Goal: Information Seeking & Learning: Learn about a topic

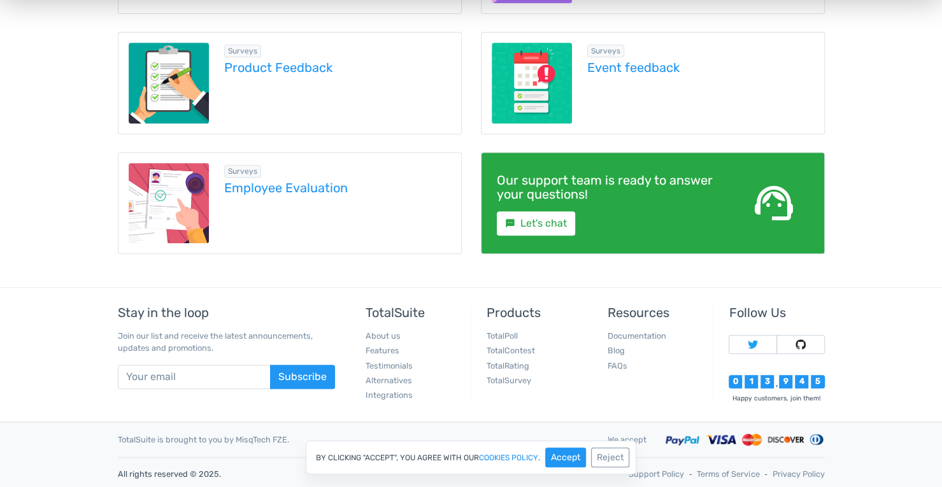
scroll to position [321, 0]
click at [301, 187] on link "Employee Evaluation" at bounding box center [337, 188] width 227 height 14
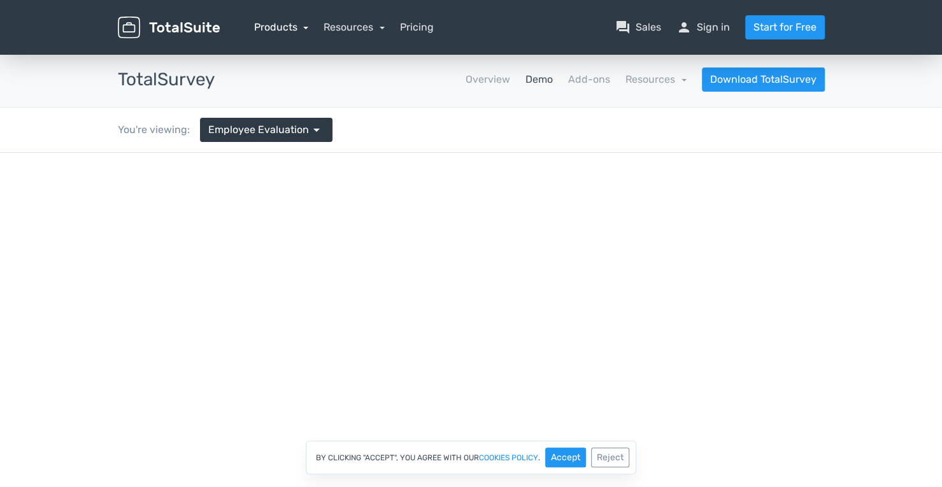
click at [281, 29] on link "Products" at bounding box center [281, 27] width 55 height 12
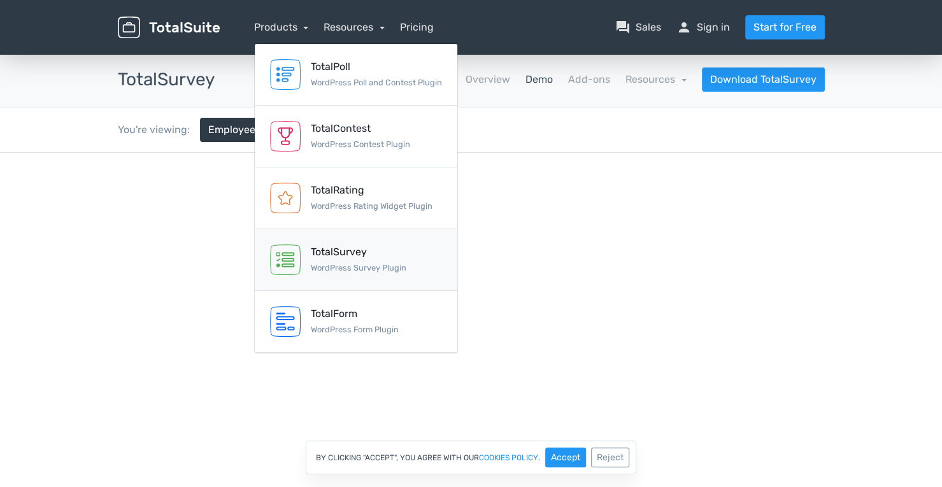
click at [388, 261] on div "TotalSurvey WordPress Survey Plugin" at bounding box center [359, 260] width 96 height 31
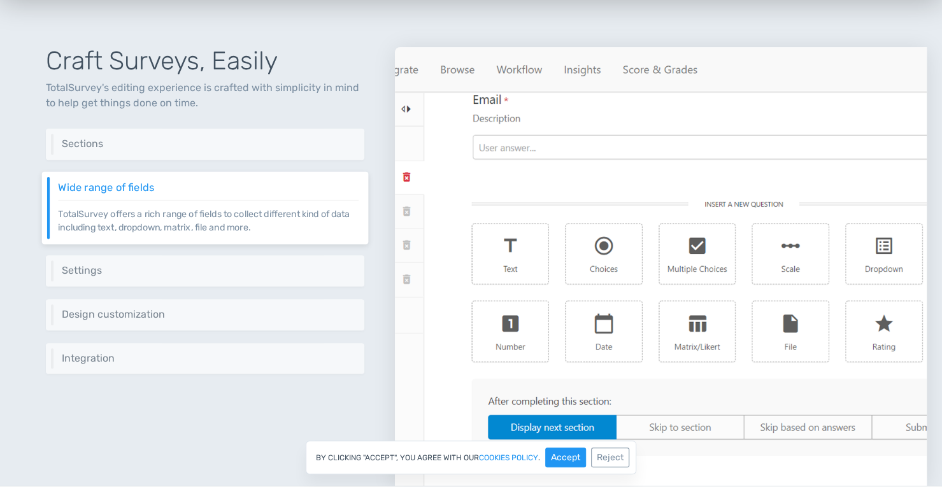
scroll to position [573, 0]
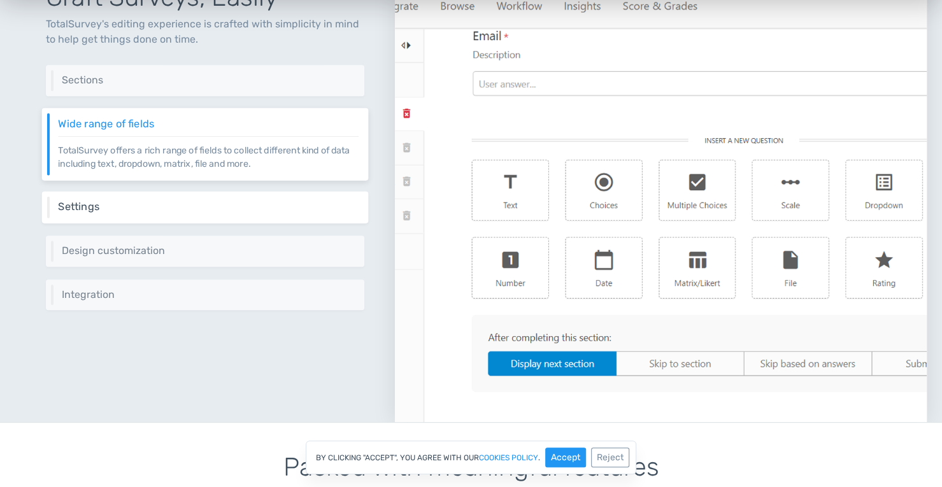
click at [132, 213] on div "Settings Control different aspects of your survey via a set of settings like we…" at bounding box center [205, 208] width 327 height 32
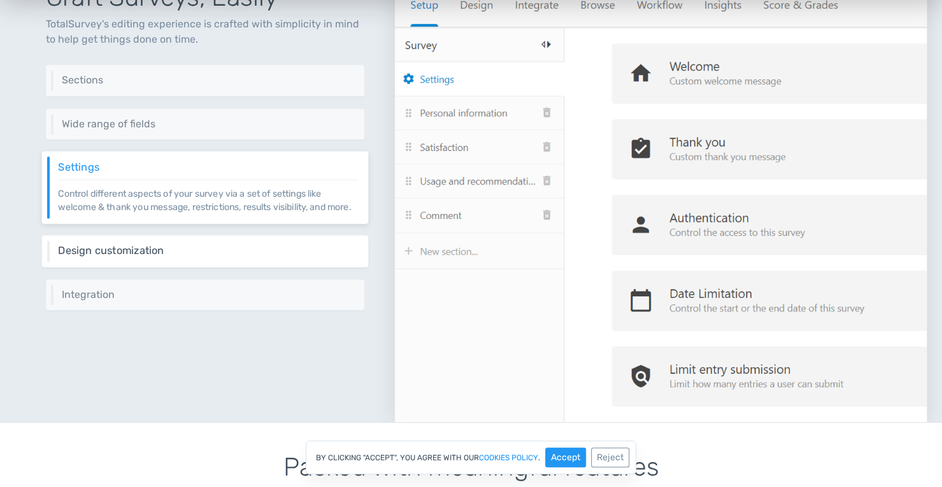
click at [145, 253] on div "Design customization Customize your survey to match your brand through various …" at bounding box center [205, 251] width 327 height 32
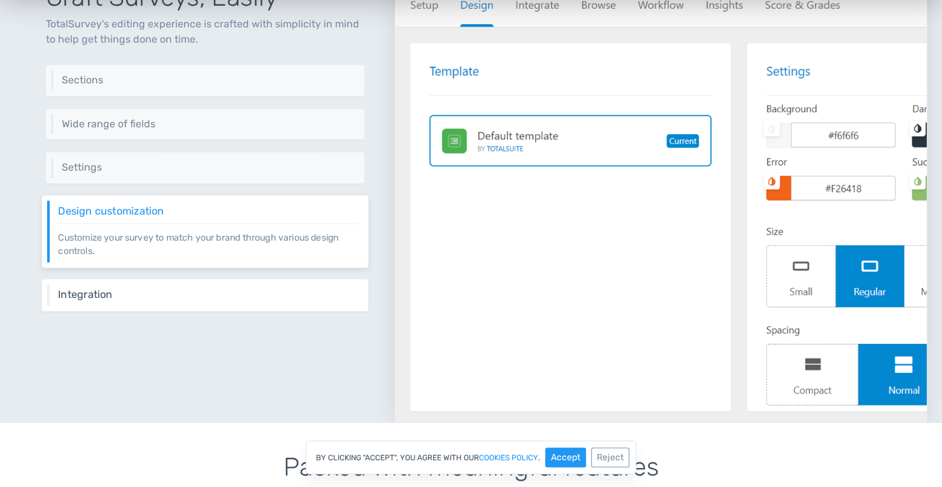
click at [167, 289] on h6 "Integration" at bounding box center [208, 294] width 301 height 11
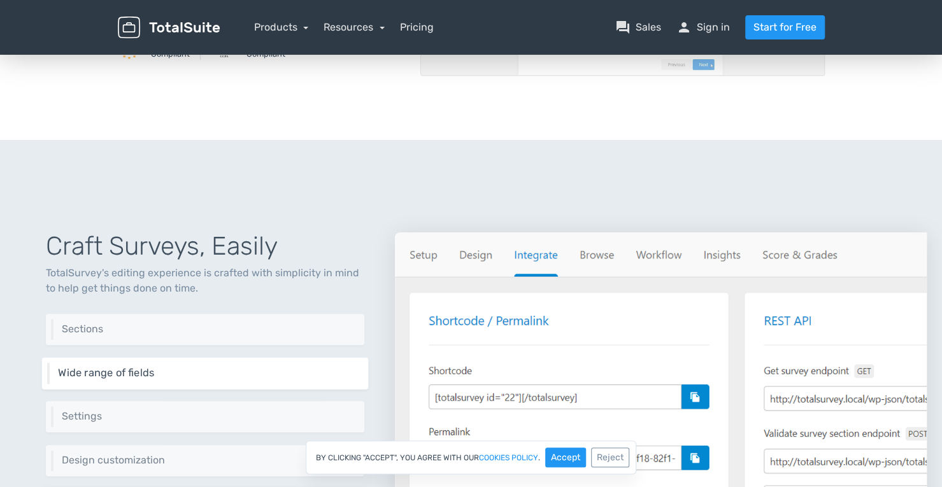
scroll to position [382, 0]
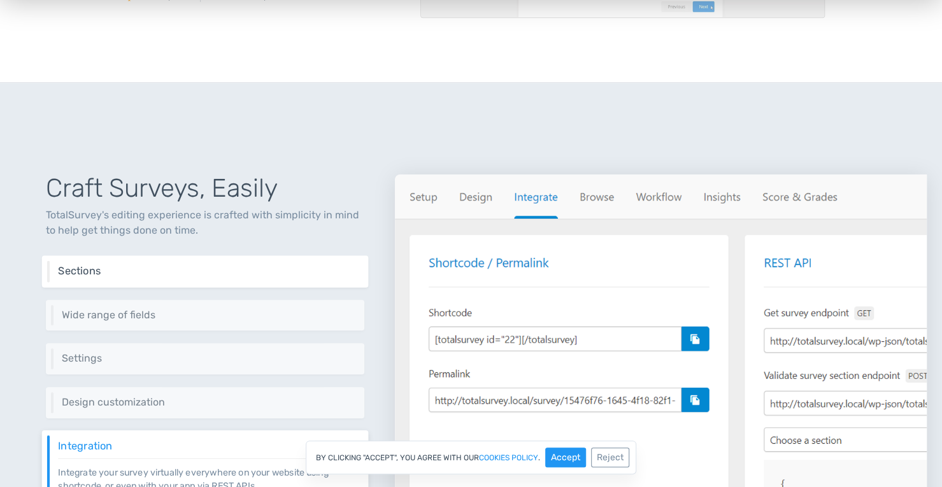
click at [175, 268] on h6 "Sections" at bounding box center [208, 271] width 301 height 11
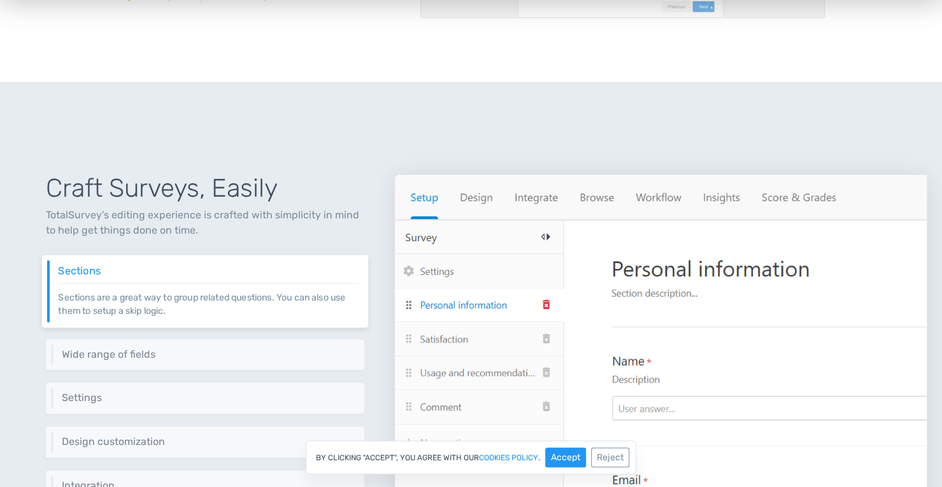
click at [172, 319] on div "Sections Sections are a great way to group related questions. You can also use …" at bounding box center [205, 291] width 327 height 72
click at [166, 351] on h6 "Wide range of fields" at bounding box center [208, 354] width 301 height 11
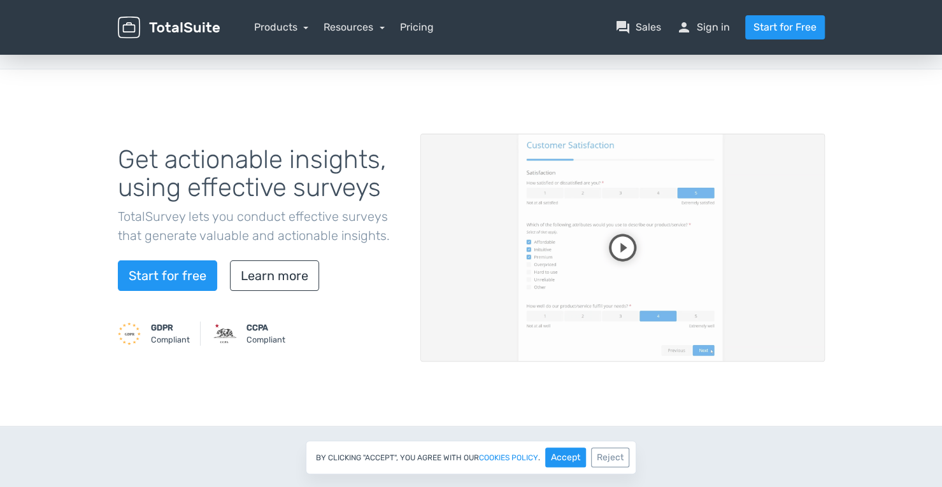
scroll to position [0, 0]
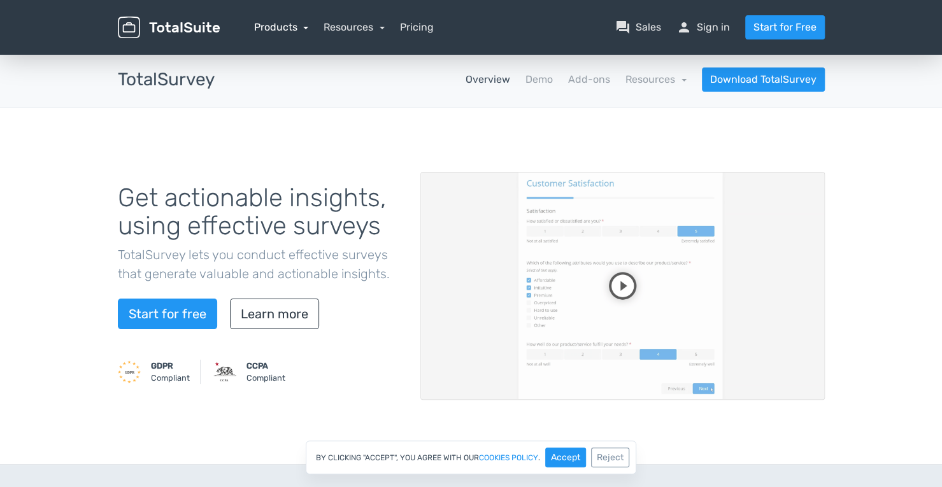
click at [289, 32] on link "Products" at bounding box center [281, 27] width 55 height 12
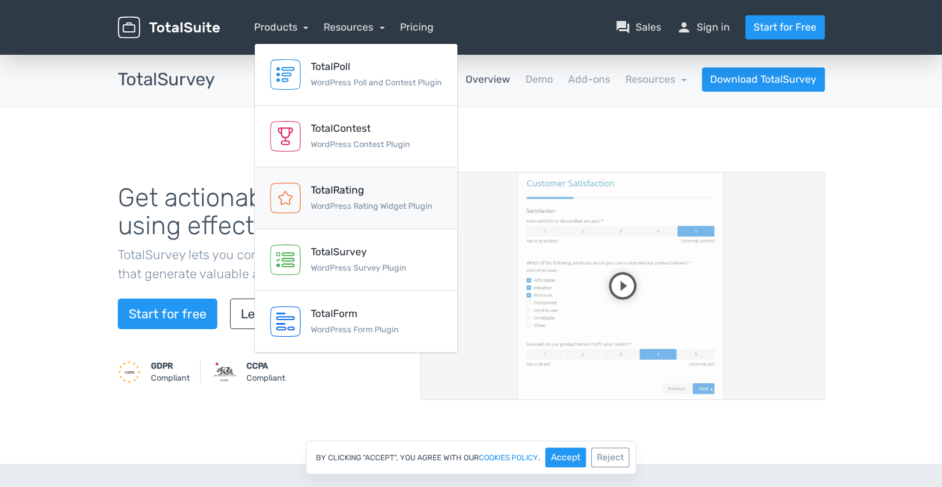
click at [402, 208] on small "WordPress Rating Widget Plugin" at bounding box center [372, 206] width 122 height 10
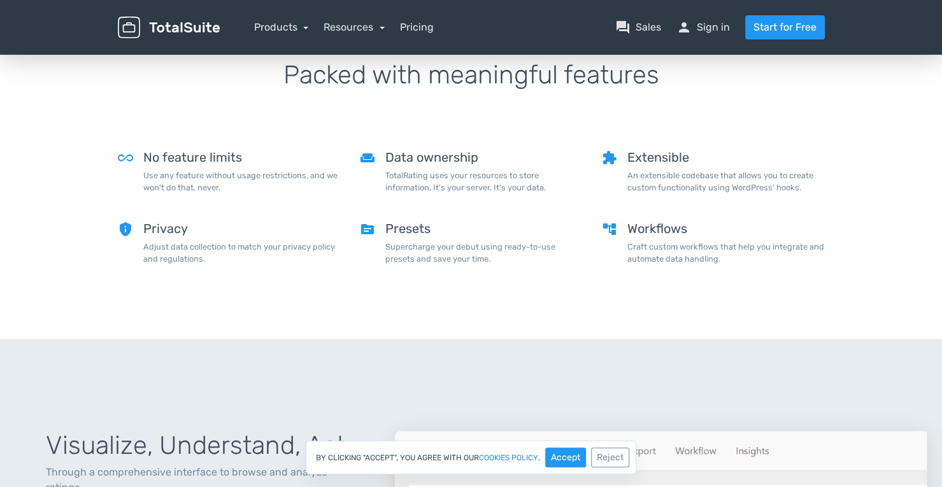
scroll to position [956, 0]
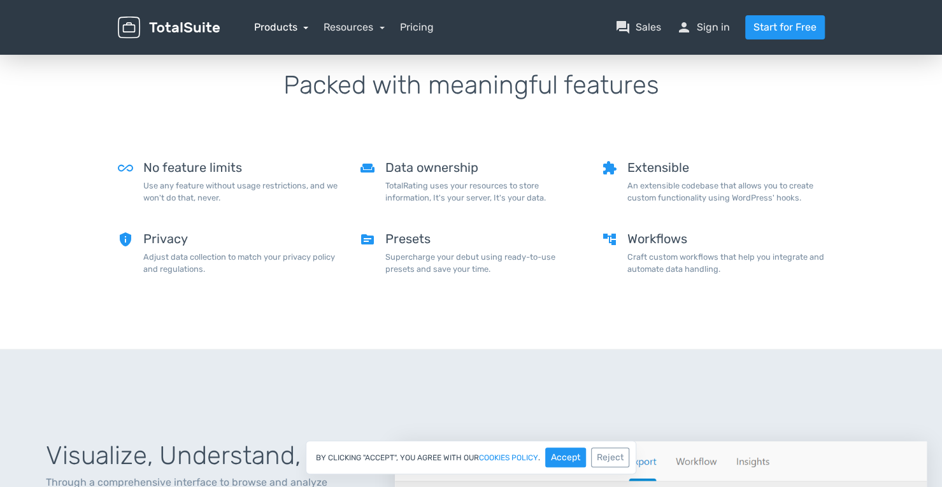
click at [274, 32] on link "Products" at bounding box center [281, 27] width 55 height 12
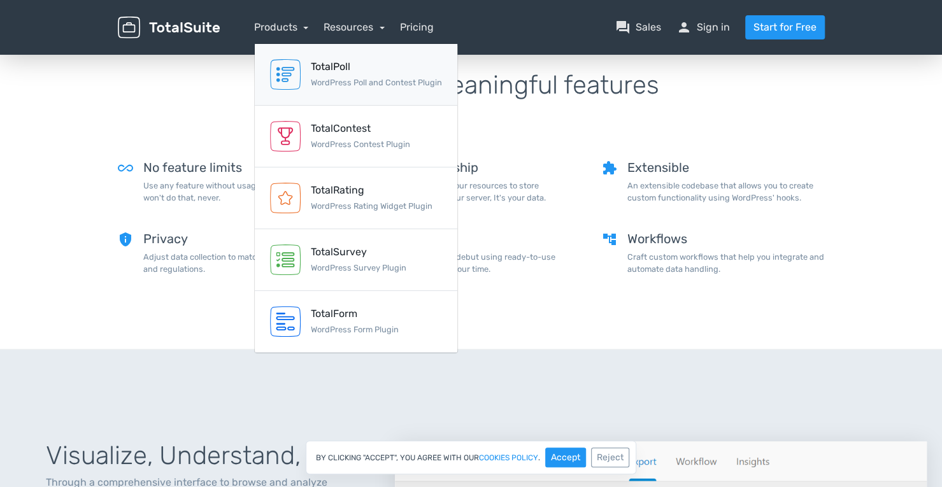
click at [347, 76] on div "TotalPoll WordPress Poll and Contest Plugin" at bounding box center [376, 74] width 131 height 31
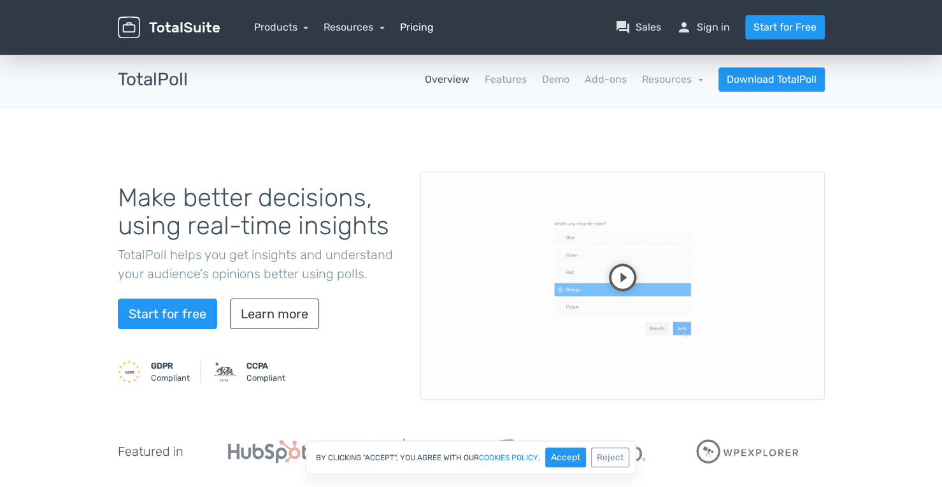
click at [431, 24] on link "Pricing" at bounding box center [417, 27] width 34 height 15
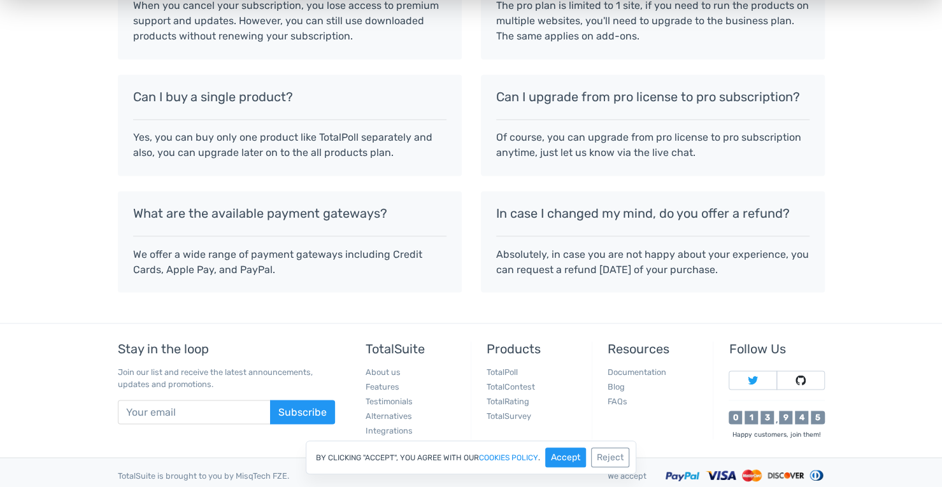
scroll to position [1134, 0]
